Goal: Task Accomplishment & Management: Manage account settings

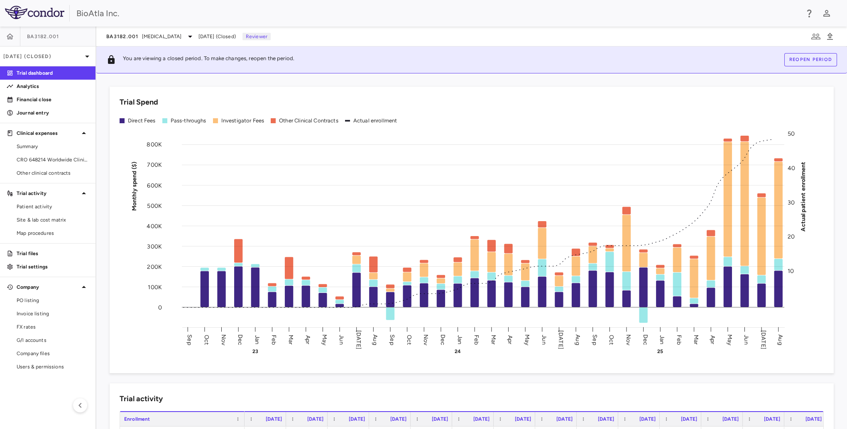
click at [44, 38] on span "BA3182.001" at bounding box center [43, 36] width 32 height 7
click at [38, 58] on p "[DATE] (Closed)" at bounding box center [42, 56] width 79 height 7
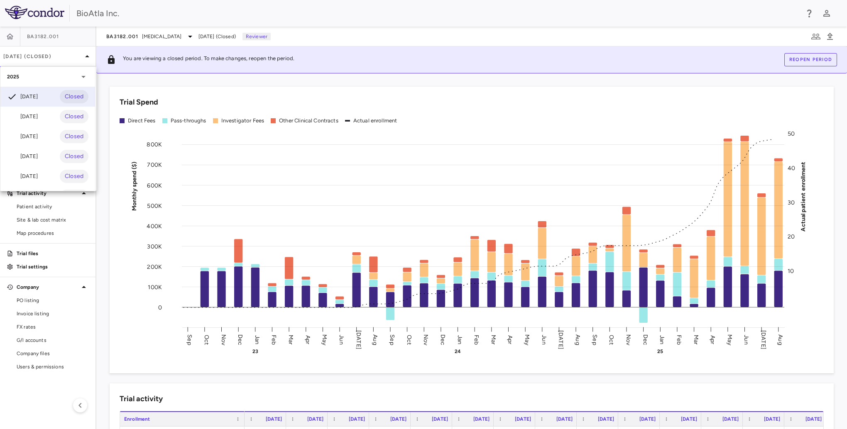
click at [38, 37] on div at bounding box center [423, 214] width 847 height 429
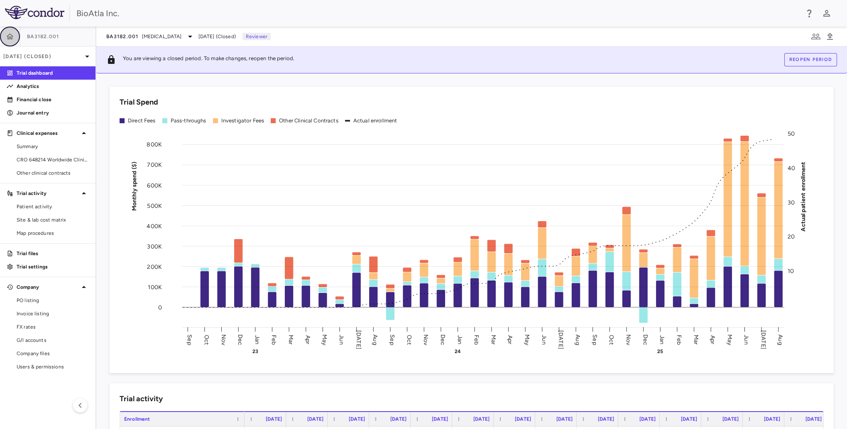
click at [8, 39] on icon "button" at bounding box center [10, 36] width 8 height 8
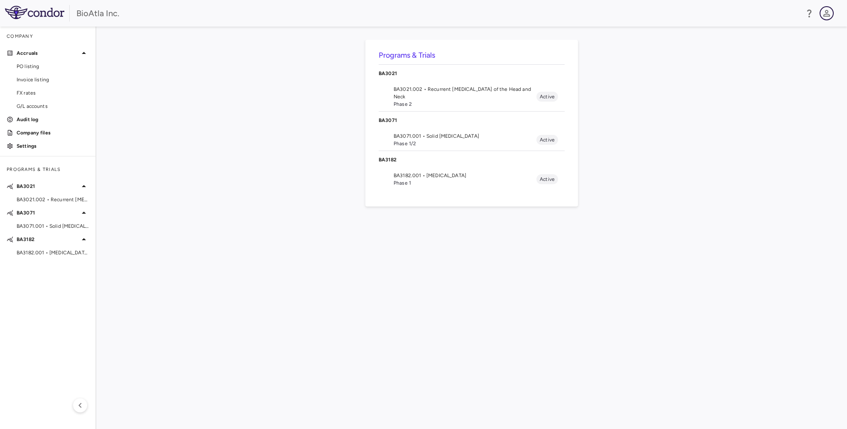
click at [832, 13] on button "button" at bounding box center [827, 13] width 14 height 14
click at [751, 70] on li "Sign out" at bounding box center [767, 75] width 113 height 10
